Goal: Information Seeking & Learning: Check status

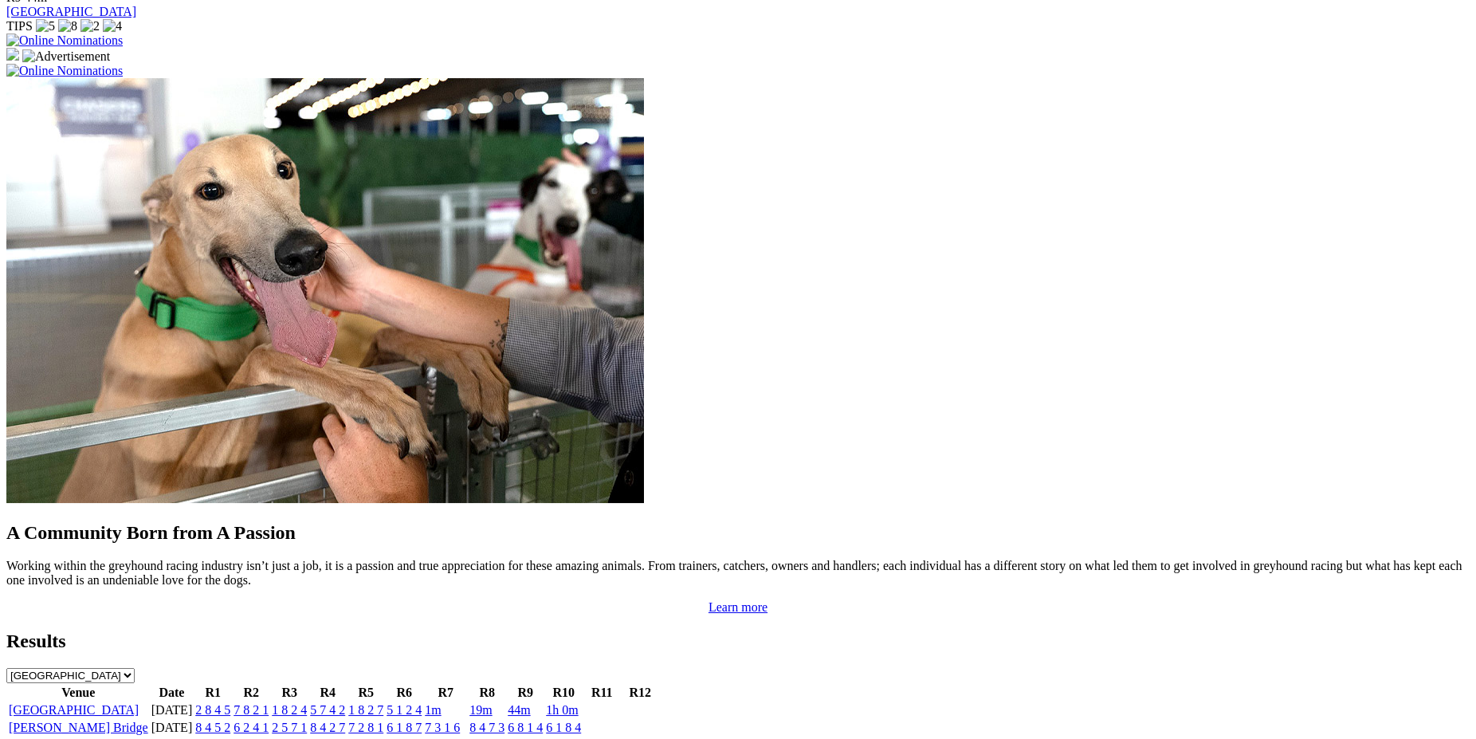
scroll to position [1197, 0]
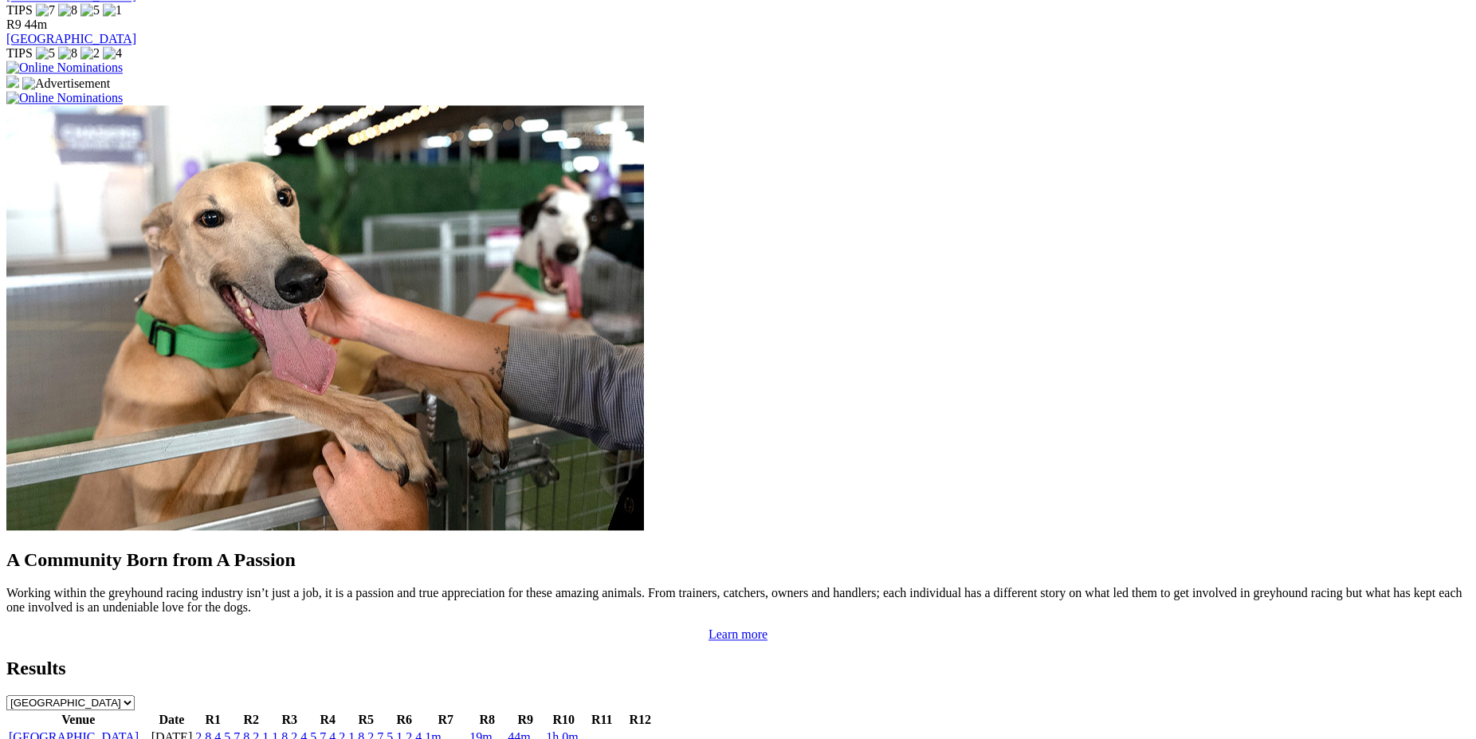
click at [230, 730] on link "2 8 4 5" at bounding box center [212, 737] width 35 height 14
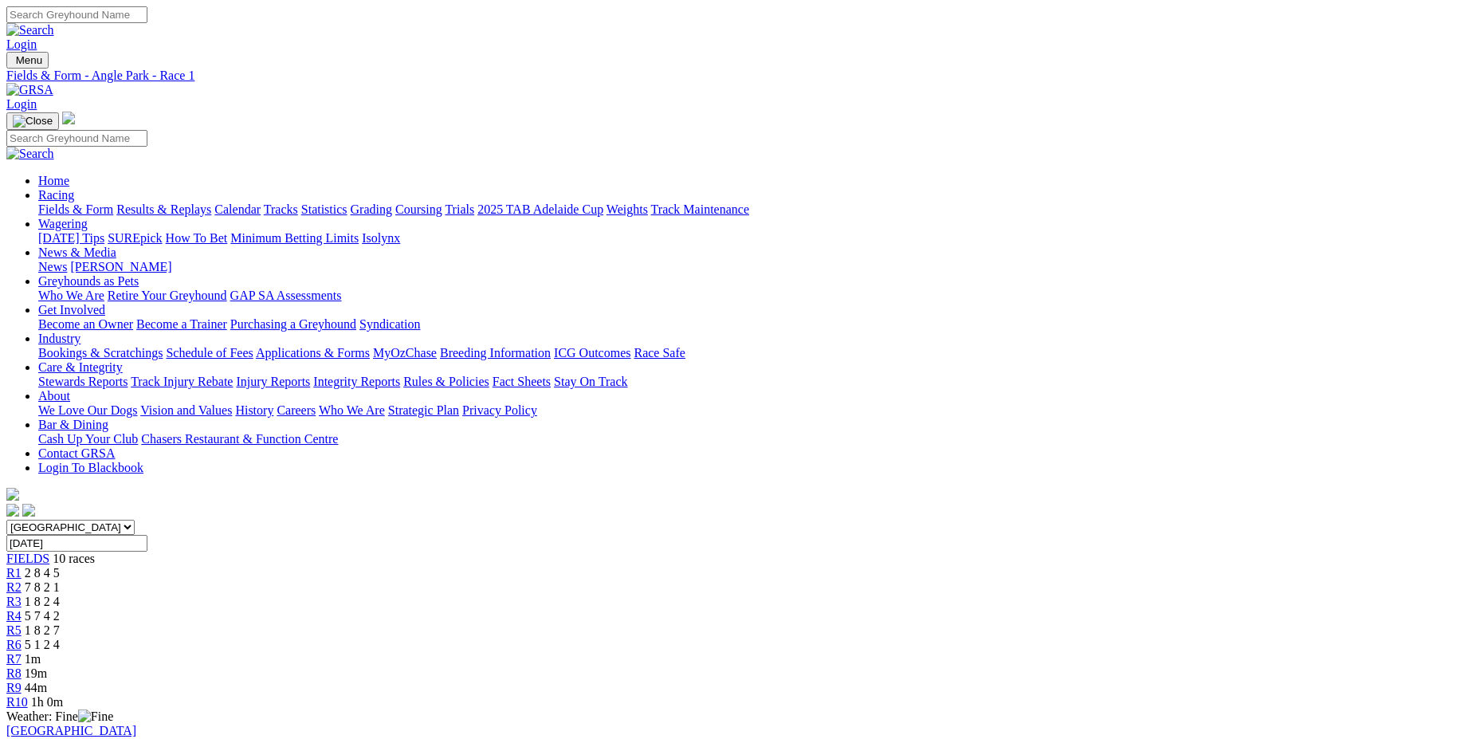
click at [22, 580] on span "R2" at bounding box center [13, 587] width 15 height 14
click at [22, 594] on span "R3" at bounding box center [13, 601] width 15 height 14
click at [22, 609] on span "R4" at bounding box center [13, 616] width 15 height 14
click at [22, 623] on span "R5" at bounding box center [13, 630] width 15 height 14
click at [22, 637] on span "R6" at bounding box center [13, 644] width 15 height 14
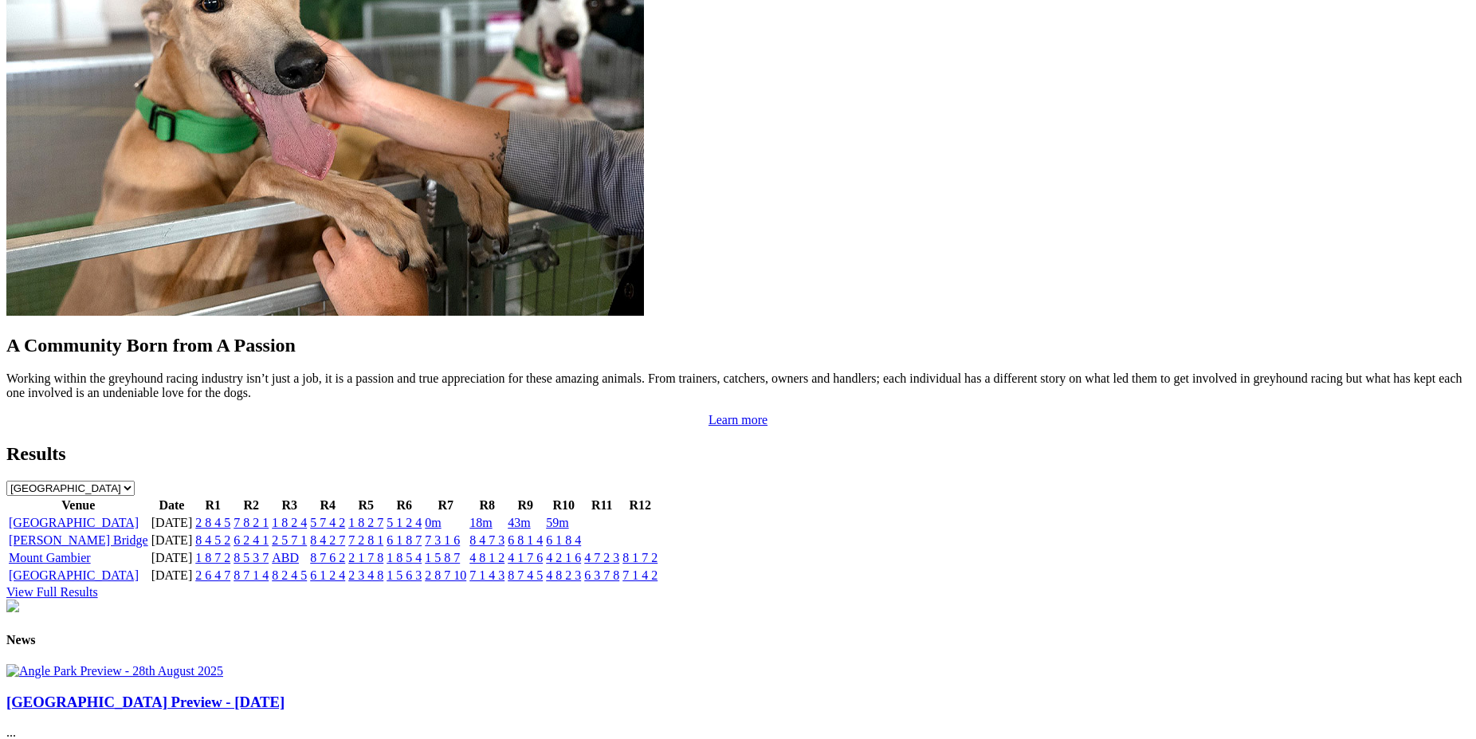
scroll to position [1434, 0]
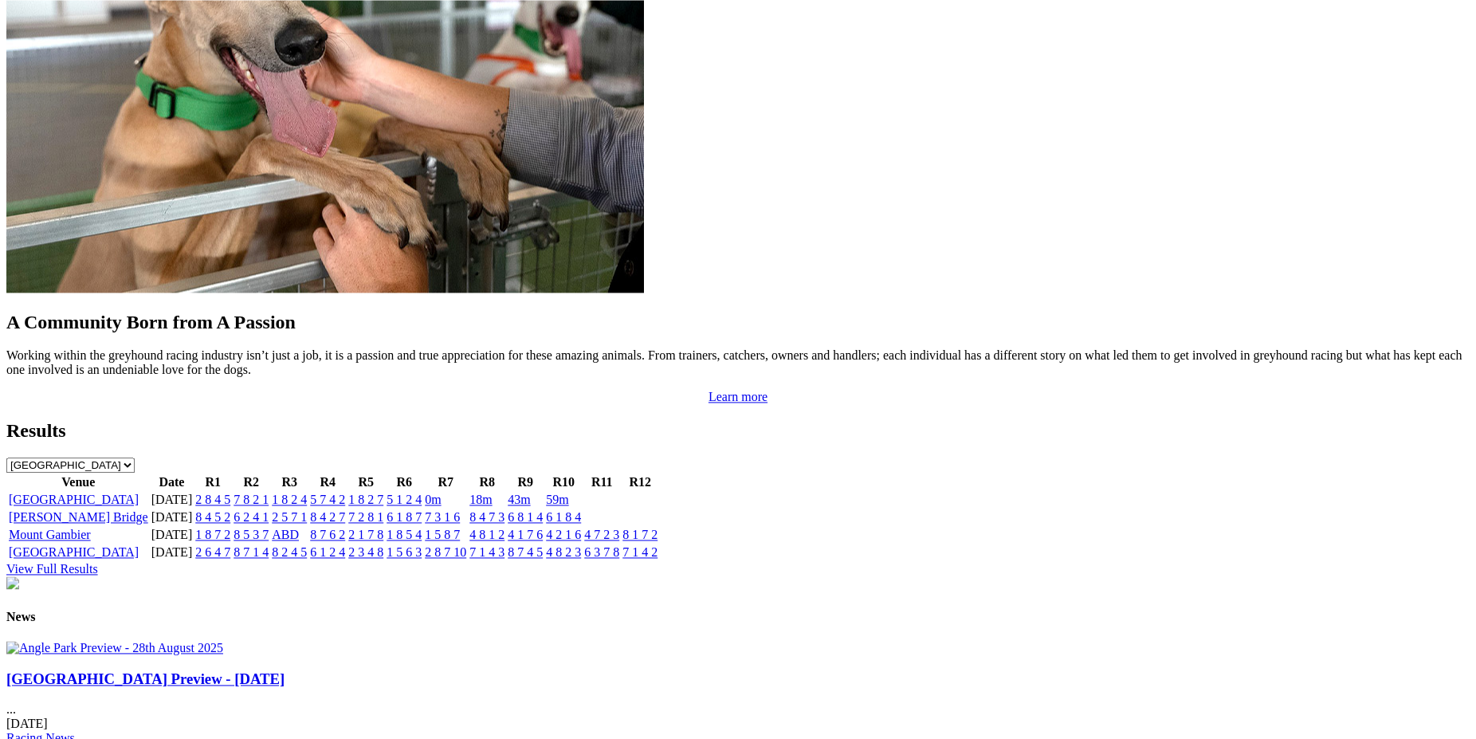
click at [345, 510] on link "8 4 2 7" at bounding box center [327, 517] width 35 height 14
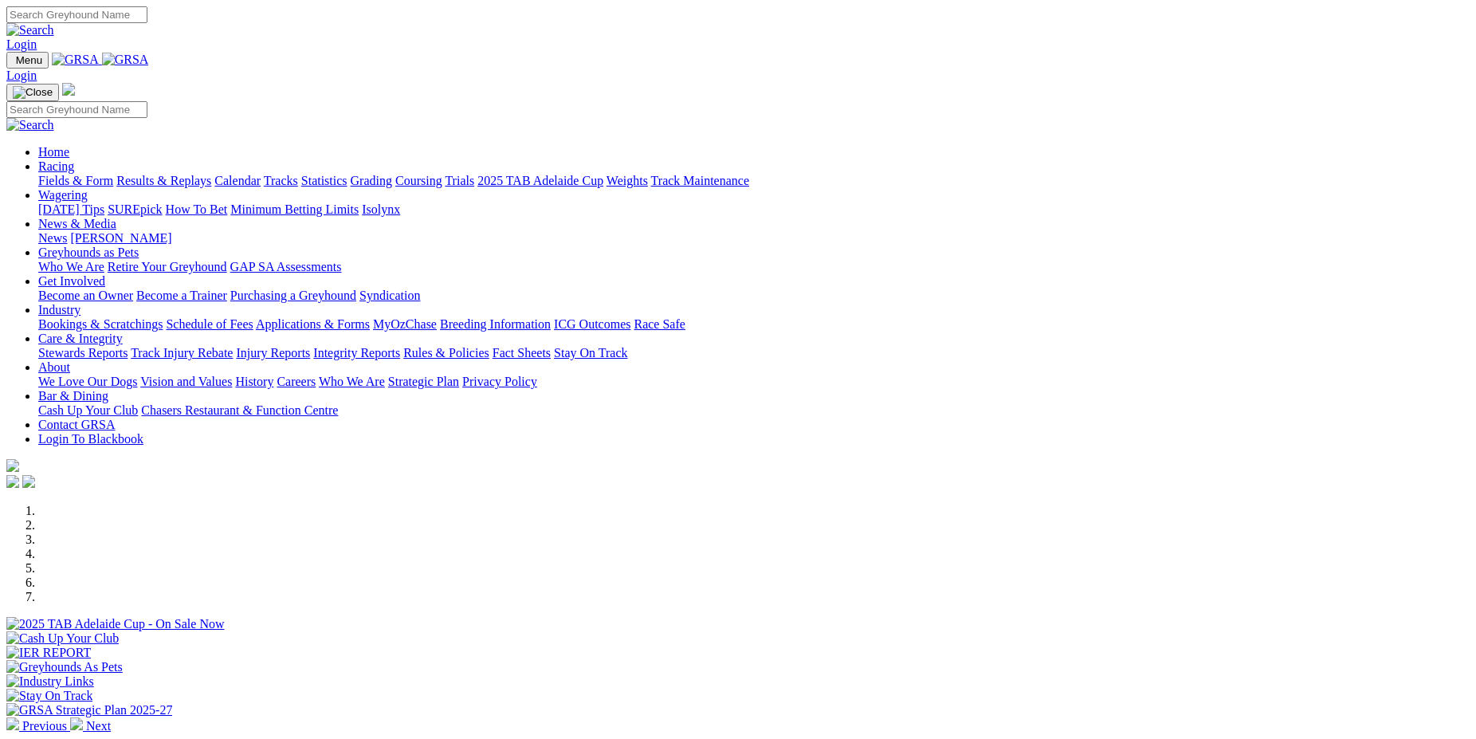
scroll to position [1433, 0]
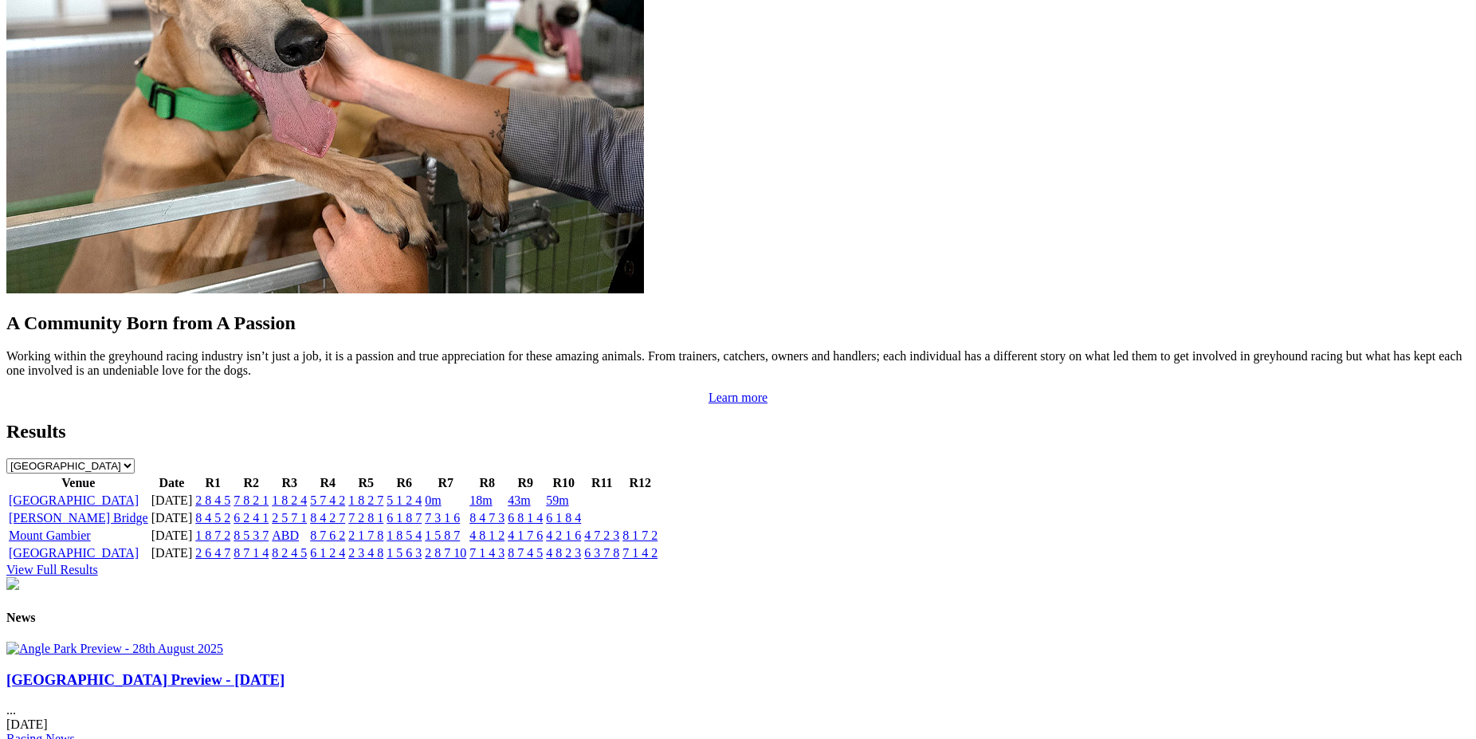
click at [345, 528] on link "8 7 6 2" at bounding box center [327, 535] width 35 height 14
